Goal: Communication & Community: Answer question/provide support

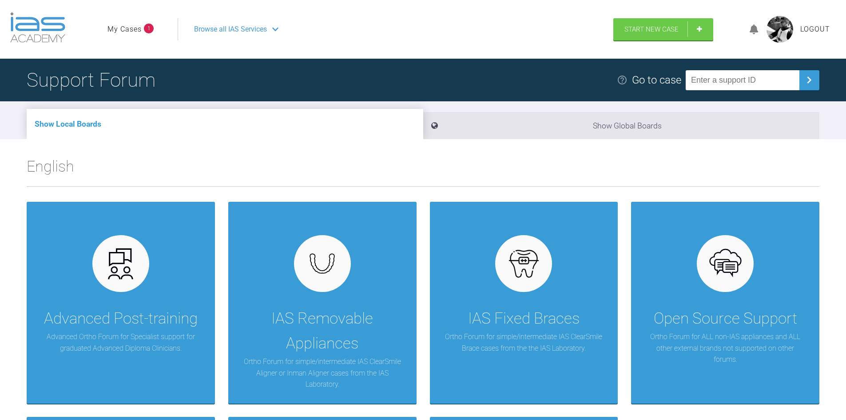
click at [133, 28] on link "My Cases" at bounding box center [124, 30] width 34 height 12
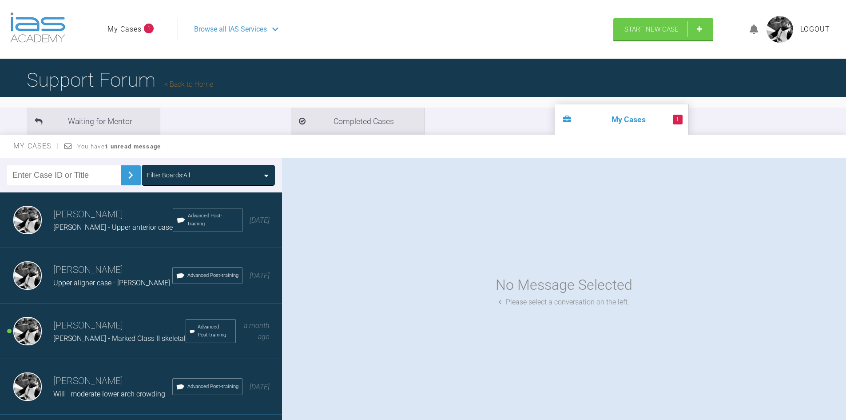
click at [99, 329] on h3 "[PERSON_NAME]" at bounding box center [119, 325] width 132 height 15
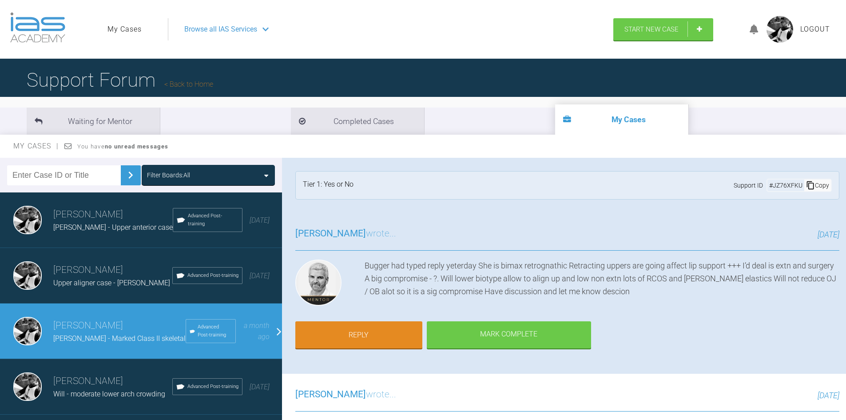
click at [652, 292] on div "Bugger had typed reply yeterday She is bimax retrognathic Retracting uppers are…" at bounding box center [602, 284] width 475 height 50
click at [359, 340] on link "Reply" at bounding box center [358, 336] width 127 height 28
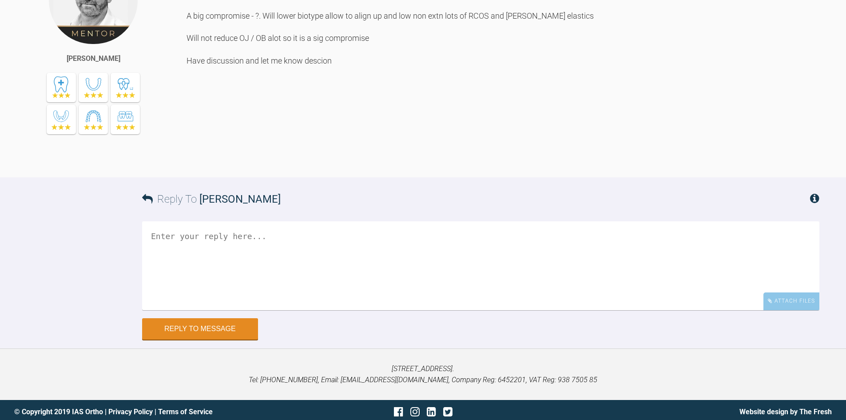
scroll to position [1754, 0]
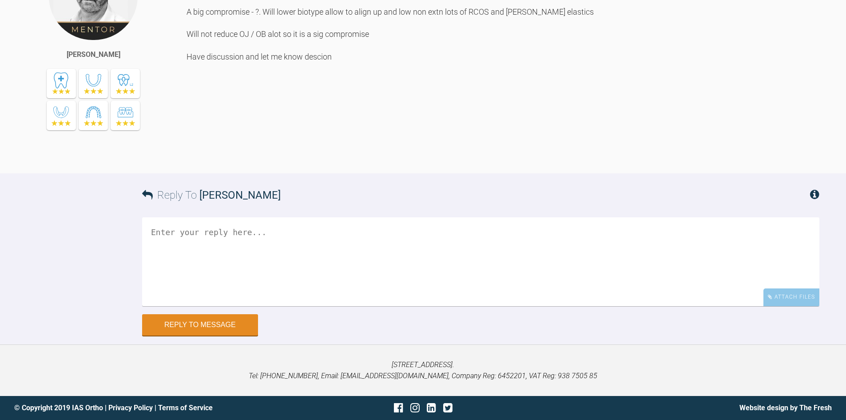
click at [277, 262] on textarea at bounding box center [480, 261] width 677 height 89
click at [251, 231] on textarea "Is this a referral case...?" at bounding box center [480, 261] width 677 height 89
type textarea "Is this a referral case in that case...?"
click at [240, 325] on button "Reply to Message" at bounding box center [200, 325] width 116 height 21
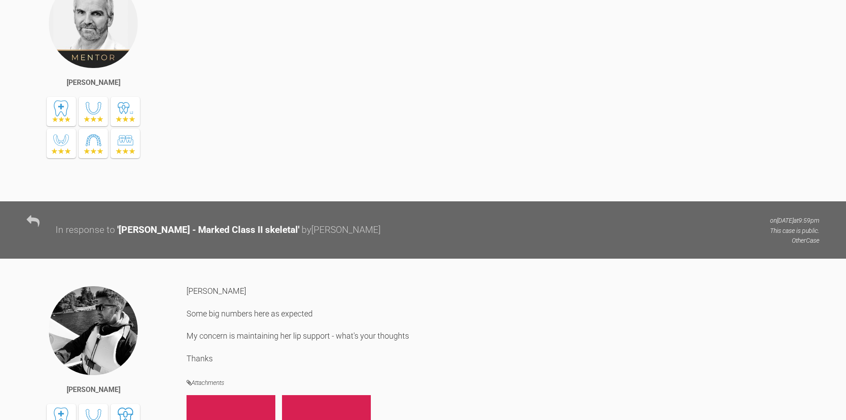
scroll to position [0, 0]
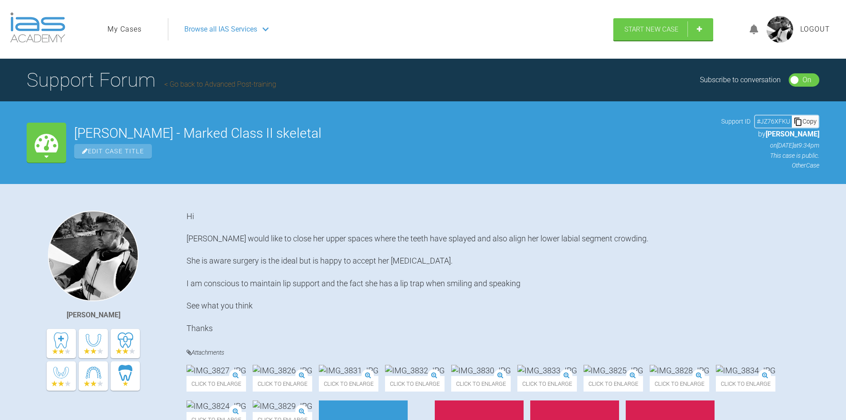
click at [133, 33] on link "My Cases" at bounding box center [124, 30] width 34 height 12
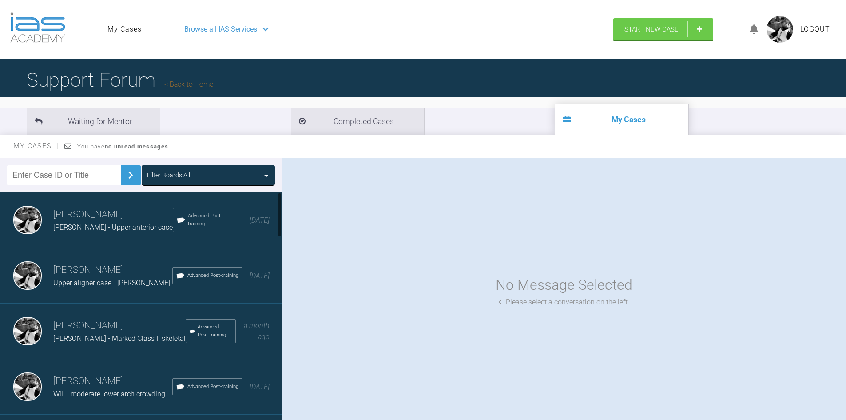
click at [107, 294] on div "[PERSON_NAME] Upper aligner case - [PERSON_NAME] Advanced Post-training [DATE]" at bounding box center [144, 276] width 289 height 56
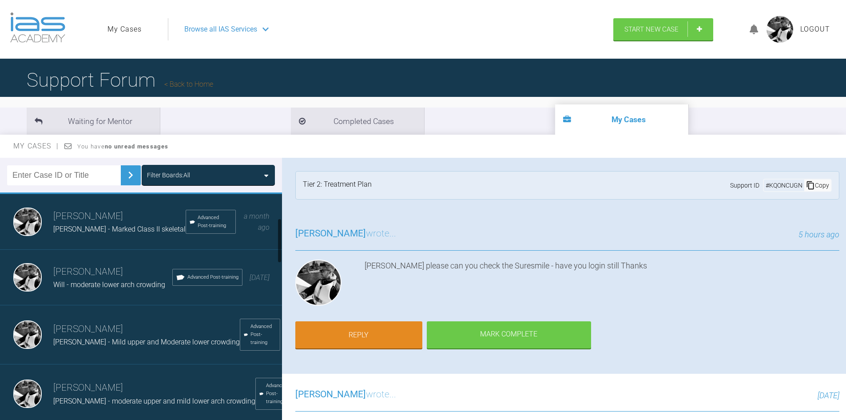
scroll to position [133, 0]
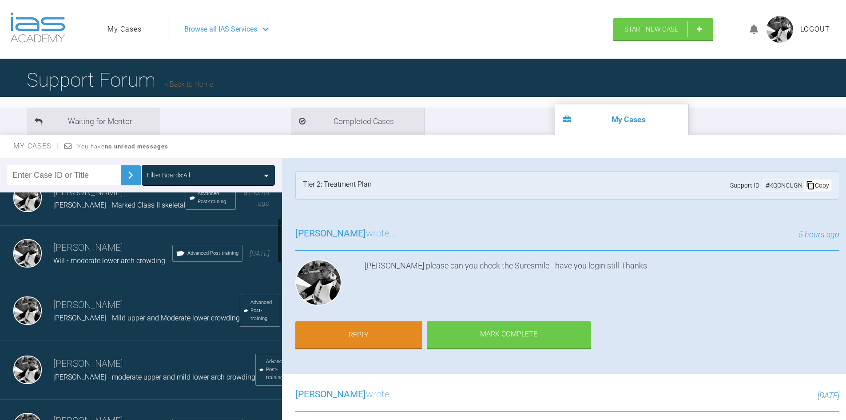
click at [101, 313] on div "[PERSON_NAME] - Mild upper and Moderate lower crowding" at bounding box center [146, 318] width 187 height 12
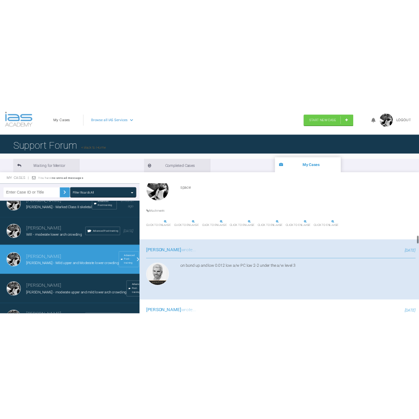
scroll to position [1466, 0]
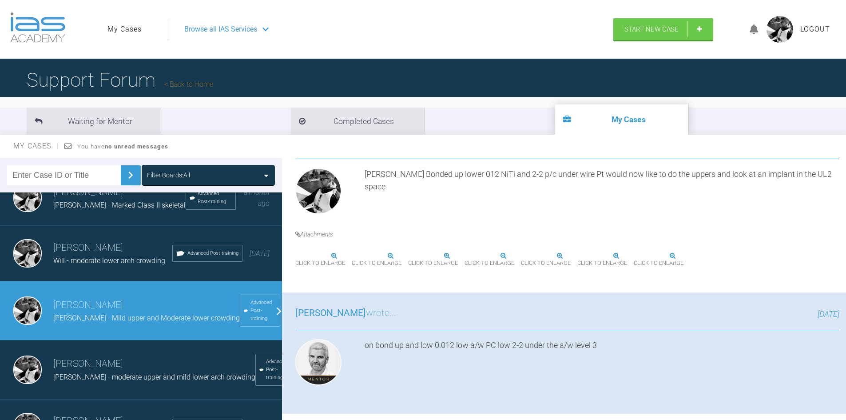
click at [458, 251] on div "Click to enlarge" at bounding box center [433, 257] width 50 height 25
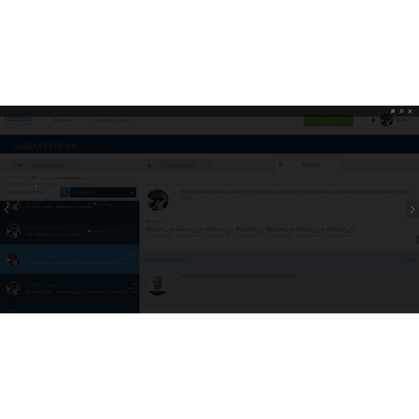
scroll to position [1515, 0]
